Goal: Information Seeking & Learning: Learn about a topic

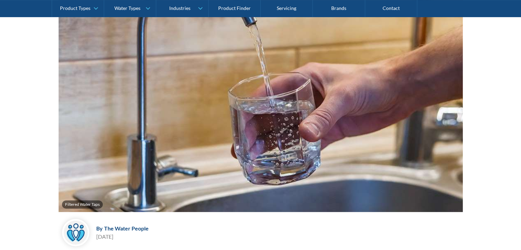
click at [337, 129] on img at bounding box center [261, 98] width 404 height 227
click at [338, 129] on img at bounding box center [261, 98] width 404 height 227
click at [338, 130] on img at bounding box center [261, 98] width 404 height 227
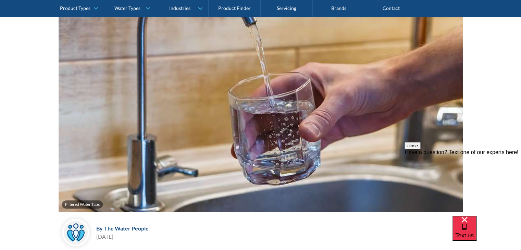
click at [338, 130] on img at bounding box center [261, 98] width 404 height 227
click at [336, 128] on img at bounding box center [261, 98] width 404 height 227
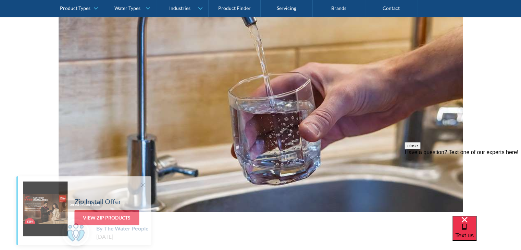
click at [336, 128] on img at bounding box center [261, 98] width 404 height 227
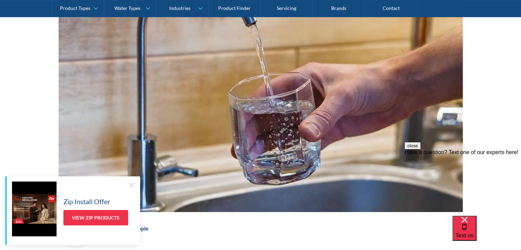
click at [336, 128] on img at bounding box center [261, 98] width 404 height 227
click at [131, 183] on div at bounding box center [131, 184] width 7 height 7
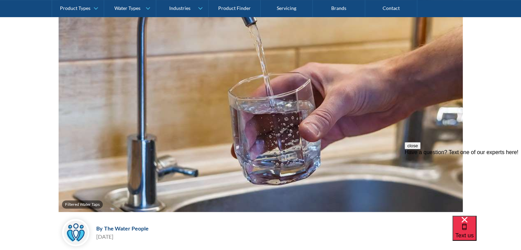
click at [324, 93] on img at bounding box center [261, 98] width 404 height 227
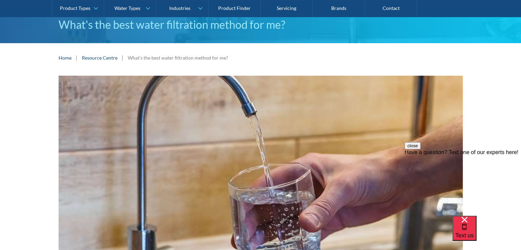
scroll to position [62, 0]
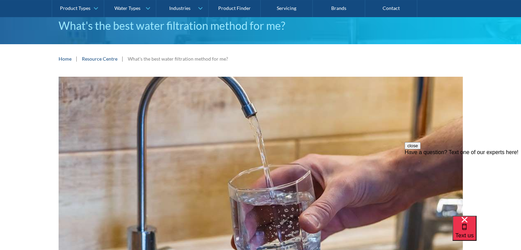
click at [316, 123] on img at bounding box center [261, 190] width 404 height 227
